Goal: Check status: Check status

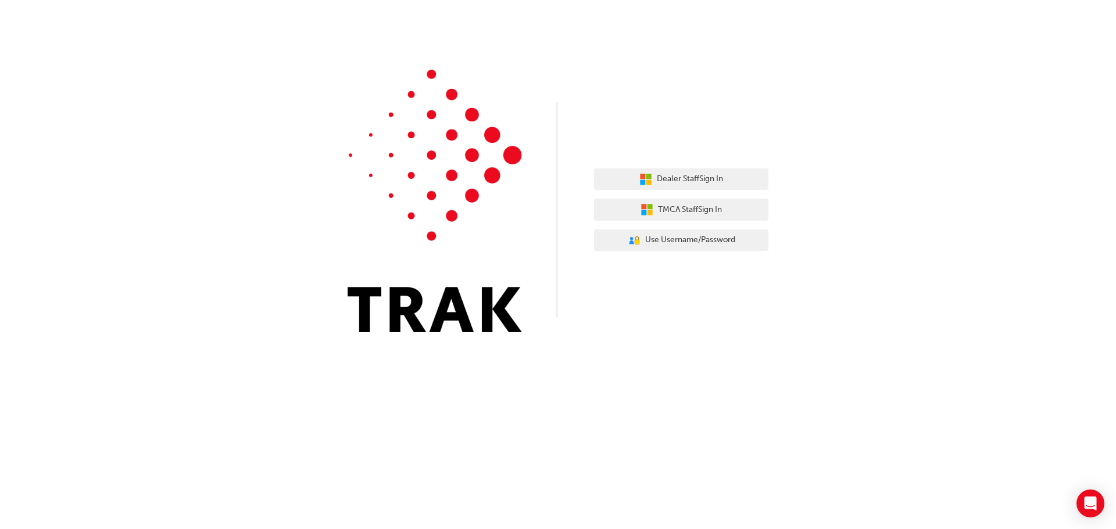
drag, startPoint x: 1035, startPoint y: 120, endPoint x: 1107, endPoint y: 23, distance: 121.0
click at [1035, 120] on div "Dealer Staff Sign In TMCA Staff Sign In User Authentication Icon - Blue Person,…" at bounding box center [558, 175] width 1116 height 350
